Goal: Task Accomplishment & Management: Manage account settings

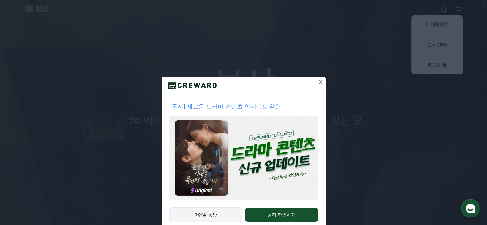
click at [209, 216] on font "1주일 동안" at bounding box center [206, 214] width 22 height 5
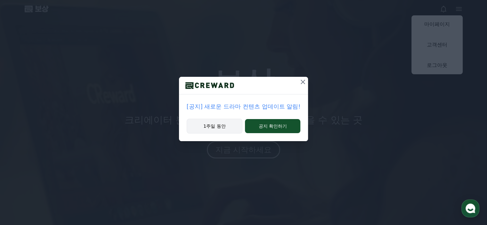
click at [219, 123] on font "1주일 동안" at bounding box center [214, 126] width 22 height 6
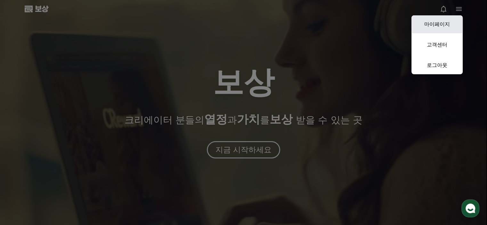
click at [431, 24] on font "마이페이지" at bounding box center [437, 24] width 26 height 6
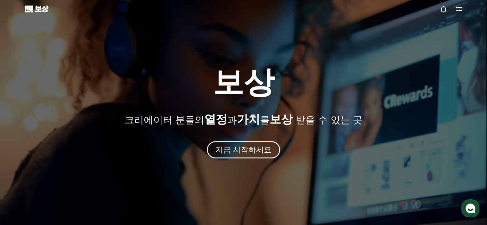
select select "**********"
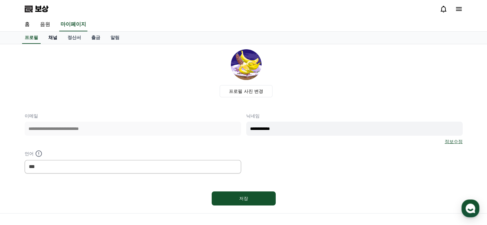
click at [51, 37] on font "채널" at bounding box center [52, 37] width 9 height 5
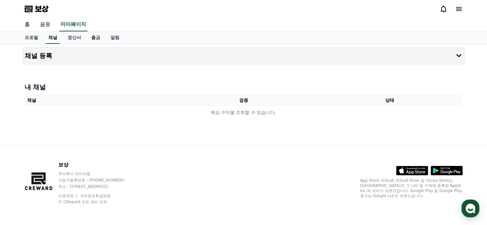
click at [54, 38] on font "채널" at bounding box center [52, 37] width 9 height 5
click at [76, 37] on font "정산서" at bounding box center [74, 37] width 13 height 5
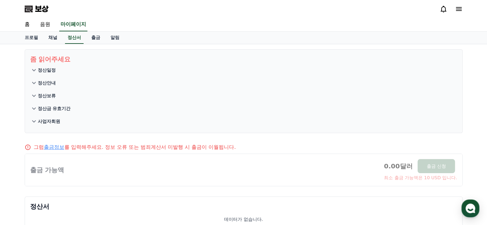
click at [53, 69] on font "정산일정" at bounding box center [47, 70] width 18 height 5
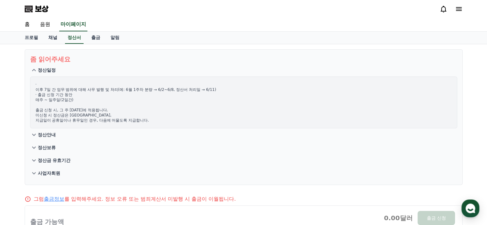
click at [49, 134] on font "정산안내" at bounding box center [47, 134] width 18 height 5
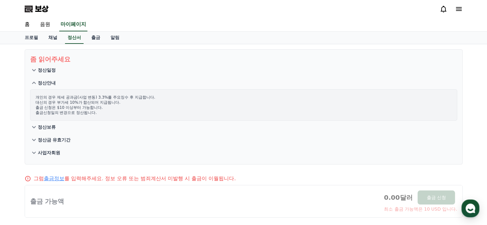
click at [56, 108] on font "출금 신청은 $10 이상부터 가능합니다." at bounding box center [69, 107] width 67 height 4
drag, startPoint x: 56, startPoint y: 108, endPoint x: 118, endPoint y: 107, distance: 61.2
click at [118, 107] on p "개인의 경우 제세 공과금(사업 변동) 3.3%를 주요징수 후 지급합니다. 대신의 경우 부가세 10%가 합산되어 지급됩니다. 출금 신청은 $10…" at bounding box center [244, 105] width 416 height 21
drag, startPoint x: 38, startPoint y: 113, endPoint x: 123, endPoint y: 111, distance: 84.6
click at [123, 111] on p "개인의 경우 제세 공과금(사업 변동) 3.3%를 주요징수 후 지급합니다. 대신의 경우 부가세 10%가 합산되어 지급됩니다. 출금 신청은 $10…" at bounding box center [244, 105] width 416 height 21
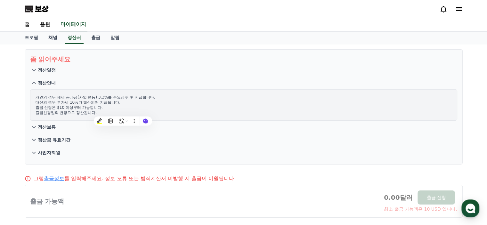
click at [51, 127] on font "정산보류" at bounding box center [47, 127] width 18 height 5
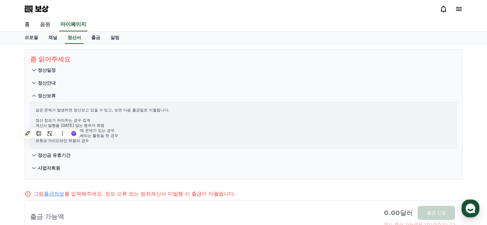
click at [146, 132] on p "같은 문제가 발생하면 정산보고 있을 수 있고, 보면 다음 출금일로 이월됩니다. 정산 정보가 처리하는 경우 집계 계산서 발행을 [DATE] 않는…" at bounding box center [244, 126] width 416 height 36
click at [68, 157] on font "정산금 유효기간" at bounding box center [54, 155] width 33 height 5
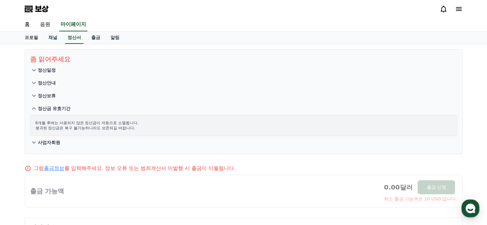
click at [51, 144] on font "사업자회원" at bounding box center [49, 142] width 22 height 5
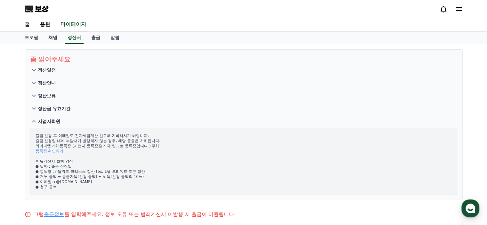
click at [52, 70] on font "정산일정" at bounding box center [47, 70] width 18 height 5
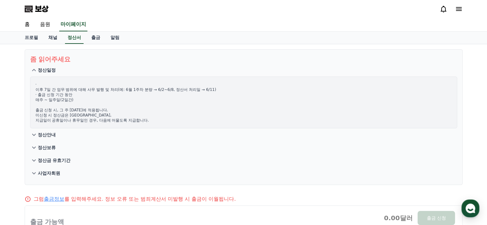
click at [49, 138] on button "정산안내" at bounding box center [243, 134] width 427 height 13
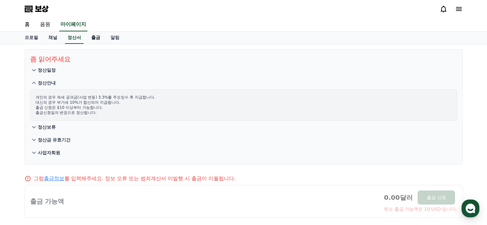
click at [96, 39] on font "출금" at bounding box center [95, 37] width 9 height 5
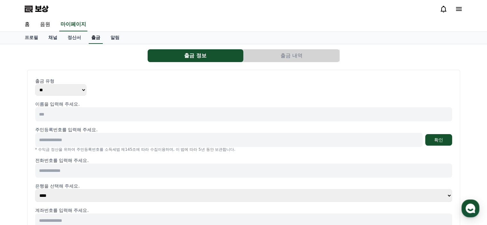
select select
click at [45, 23] on font "음원" at bounding box center [45, 24] width 10 height 6
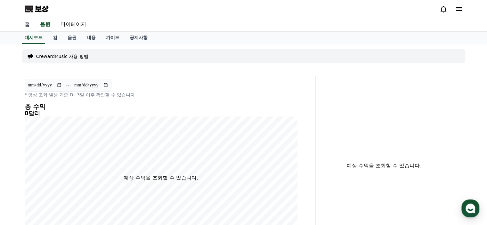
click at [30, 27] on link "홈" at bounding box center [27, 24] width 15 height 13
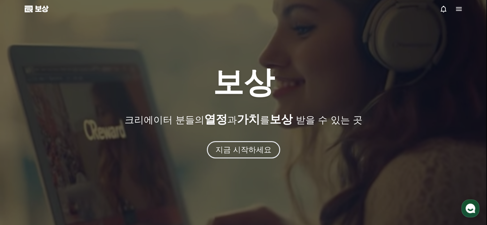
click at [458, 8] on icon at bounding box center [459, 9] width 8 height 8
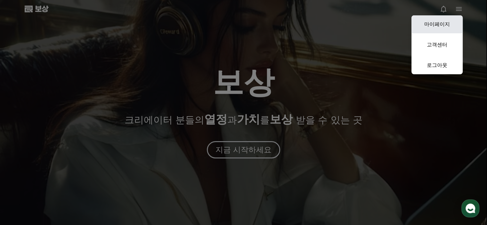
click at [447, 25] on font "마이페이지" at bounding box center [437, 24] width 26 height 6
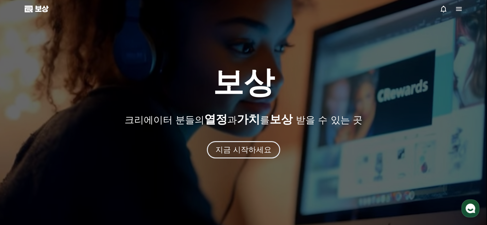
select select "**********"
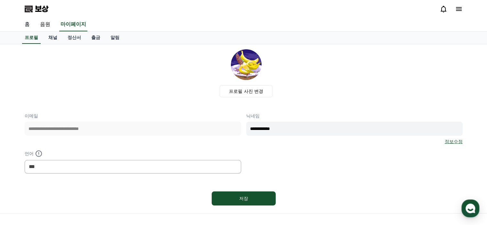
click at [27, 24] on font "홈" at bounding box center [27, 24] width 5 height 6
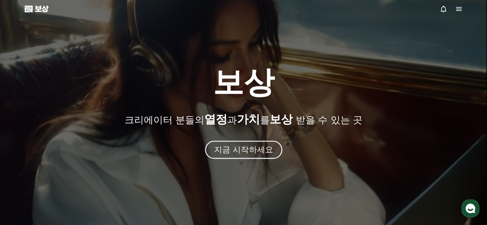
click at [252, 153] on font "지금 시작하세요" at bounding box center [243, 149] width 59 height 9
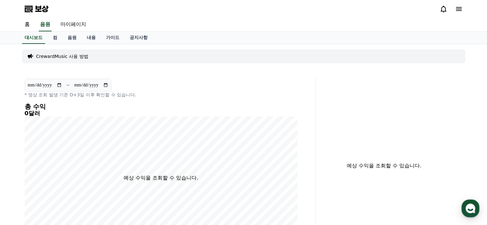
click at [44, 9] on font "보상" at bounding box center [41, 8] width 13 height 9
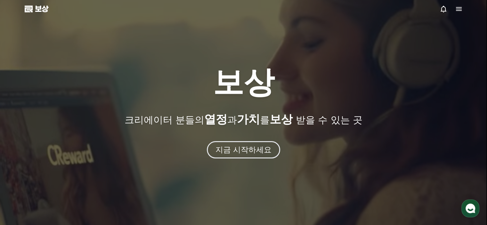
click at [459, 9] on icon at bounding box center [459, 9] width 8 height 8
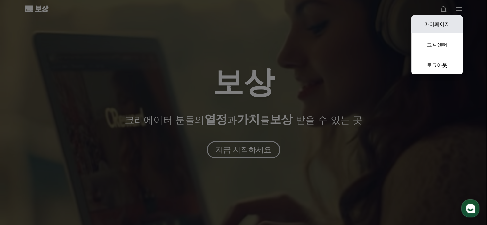
click at [443, 24] on font "마이페이지" at bounding box center [437, 24] width 26 height 6
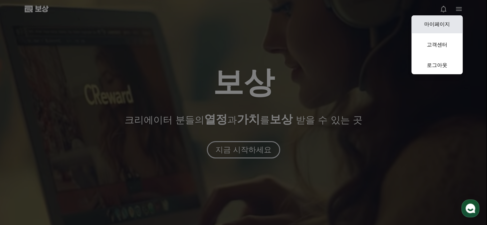
select select "**********"
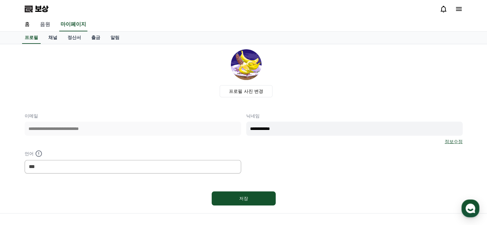
click at [45, 24] on font "음원" at bounding box center [45, 24] width 10 height 6
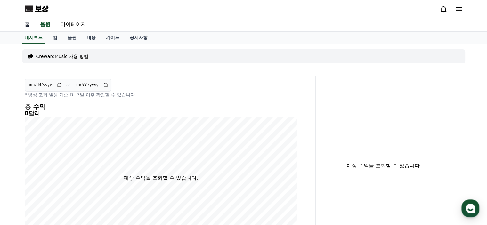
click at [27, 24] on font "홈" at bounding box center [27, 24] width 5 height 6
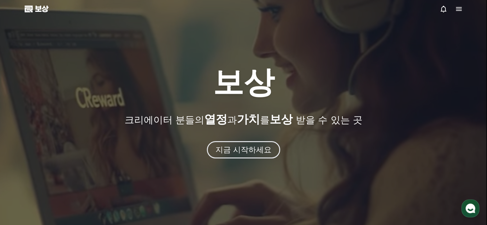
click at [459, 10] on icon at bounding box center [459, 9] width 6 height 4
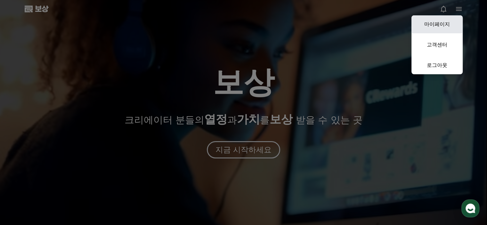
click at [440, 24] on font "마이페이지" at bounding box center [437, 24] width 26 height 6
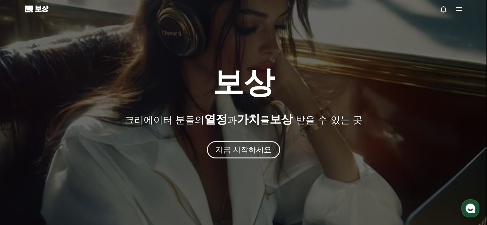
select select "**********"
